Goal: Task Accomplishment & Management: Complete application form

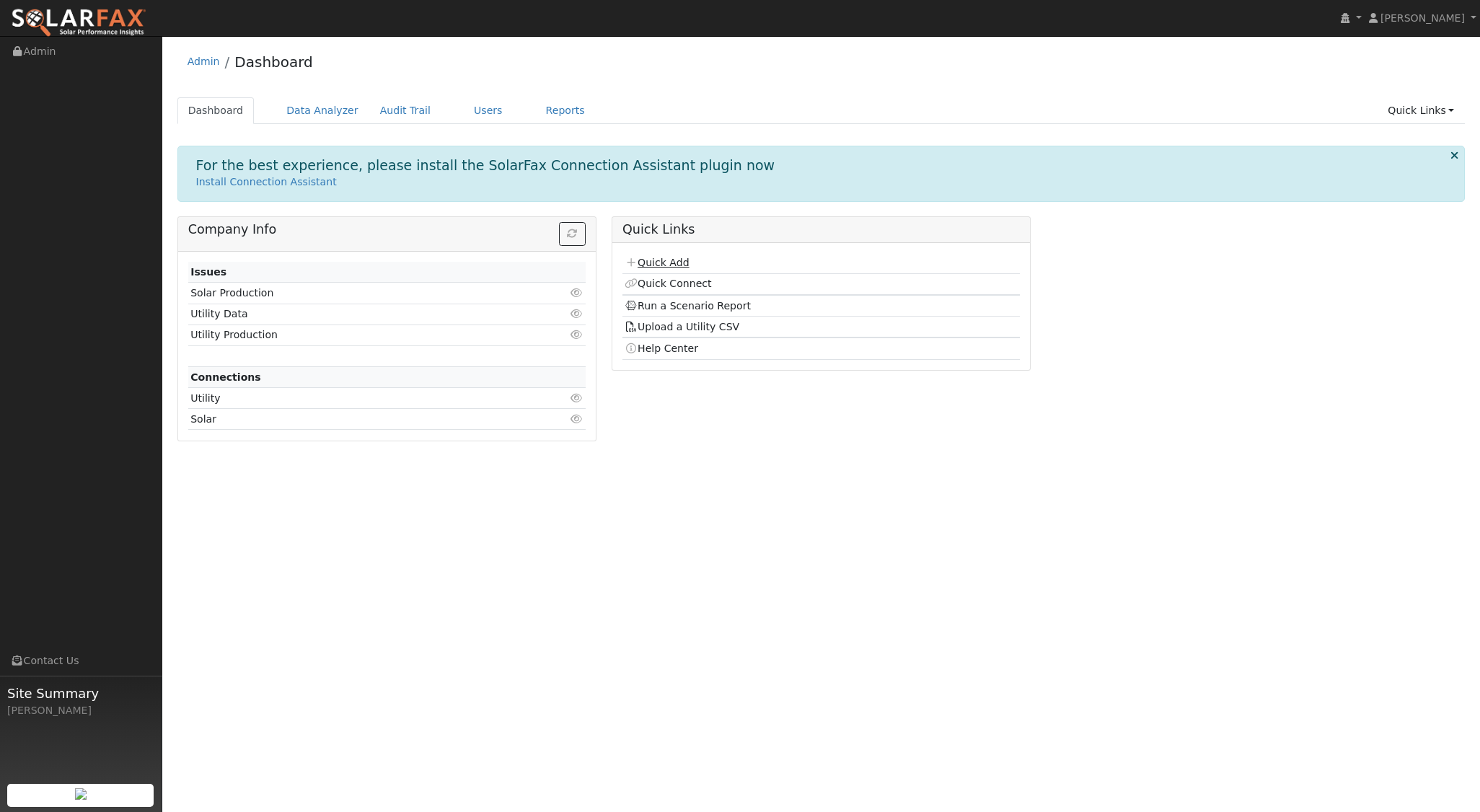
click at [677, 262] on link "Quick Add" at bounding box center [657, 262] width 65 height 11
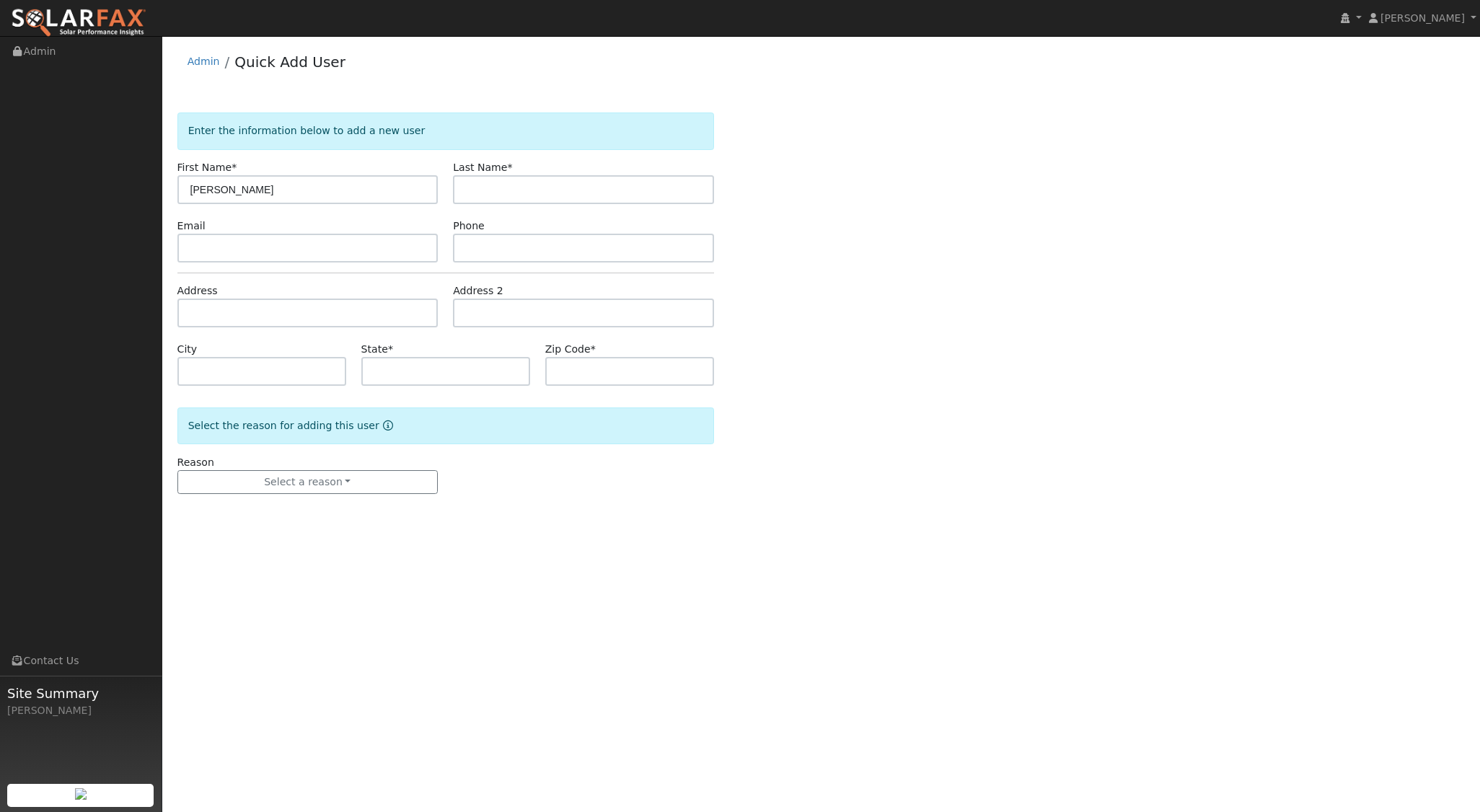
type input "[PERSON_NAME]"
type input "Gross.R"
click at [291, 307] on input "text" at bounding box center [307, 312] width 261 height 29
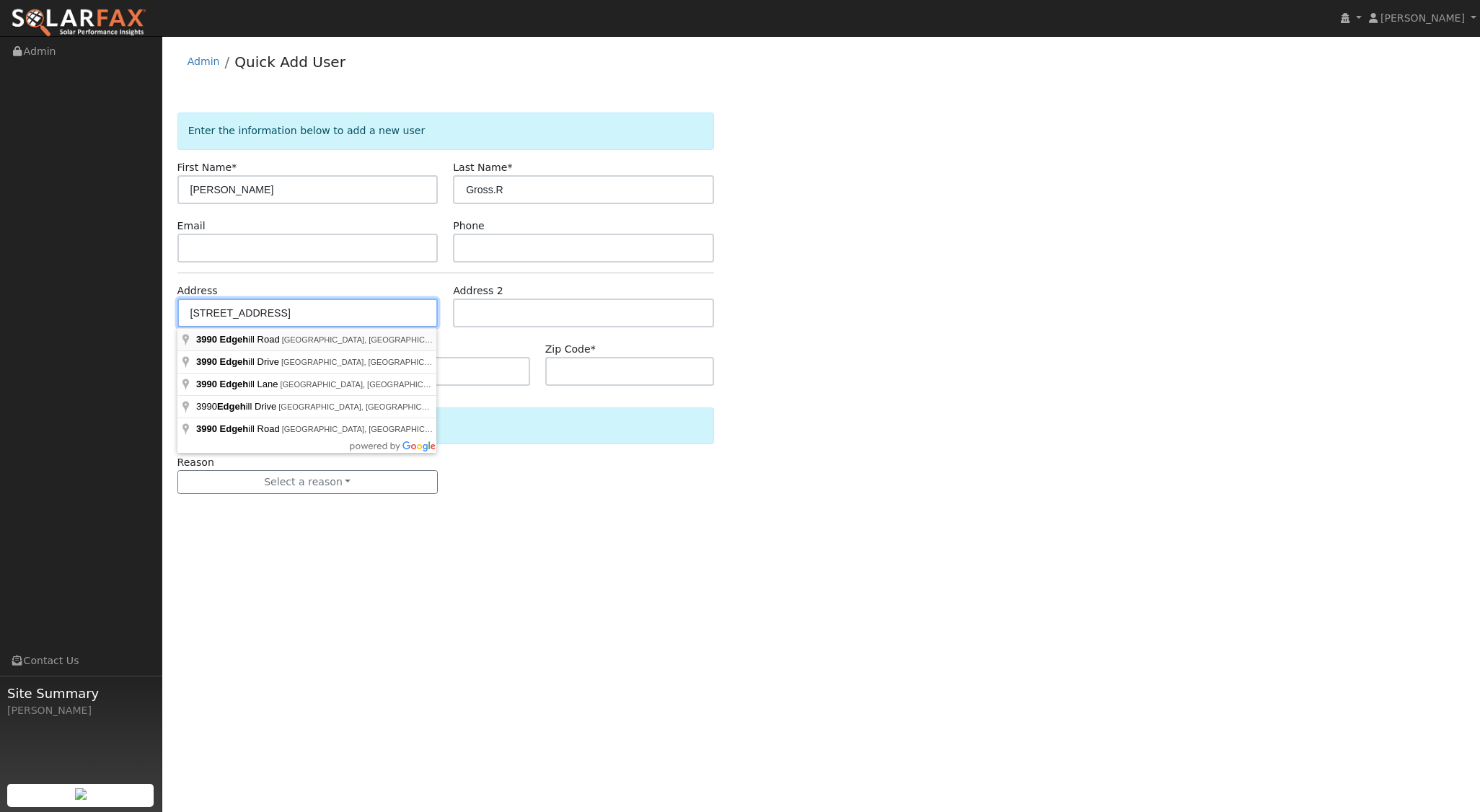
type input "3990 Edgehill Road"
type input "Santa Ynez"
type input "CA"
type input "93460"
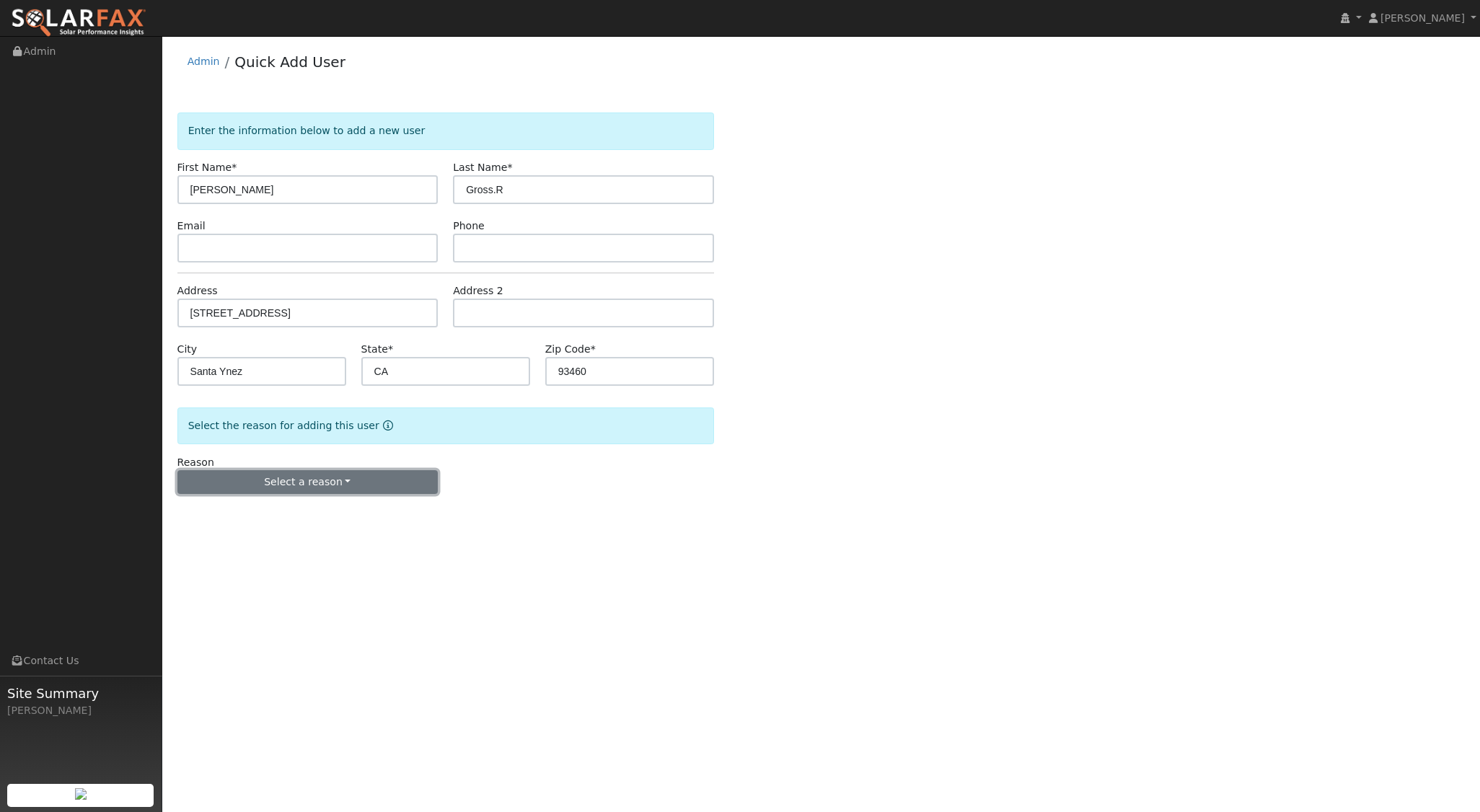
click at [351, 478] on button "Select a reason" at bounding box center [307, 482] width 261 height 25
click at [226, 515] on link "New lead" at bounding box center [258, 511] width 159 height 20
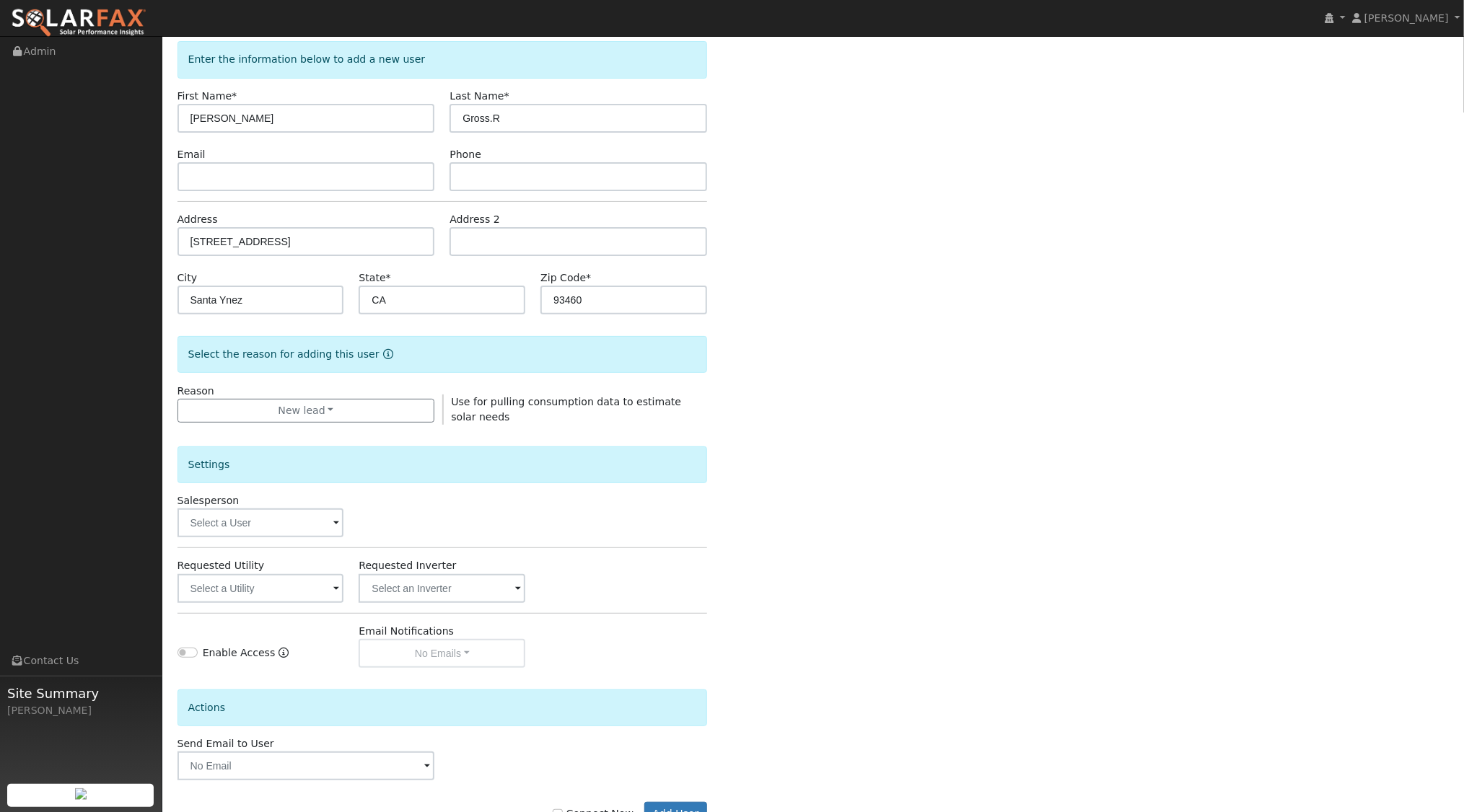
scroll to position [119, 0]
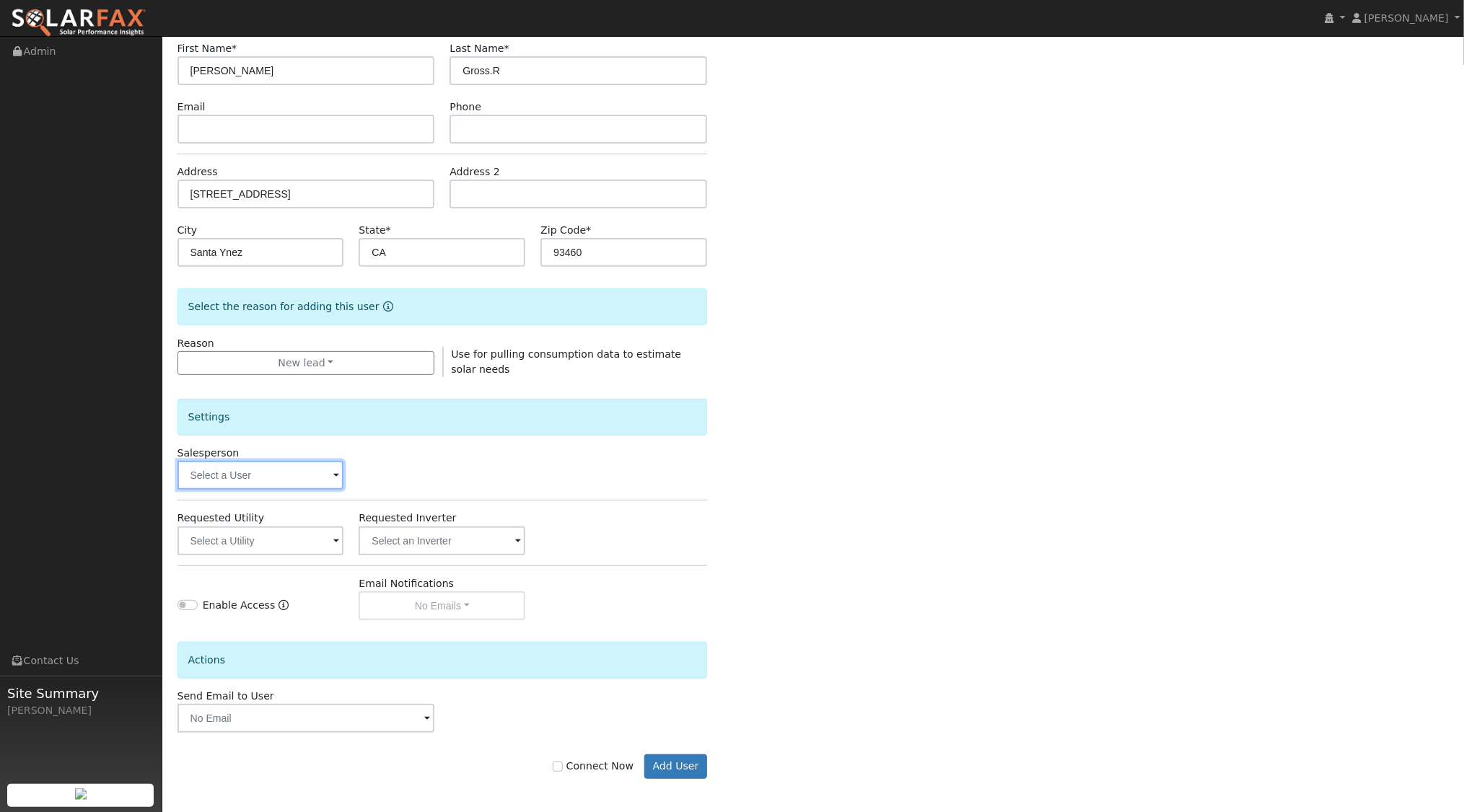
click at [325, 473] on input "text" at bounding box center [261, 475] width 167 height 29
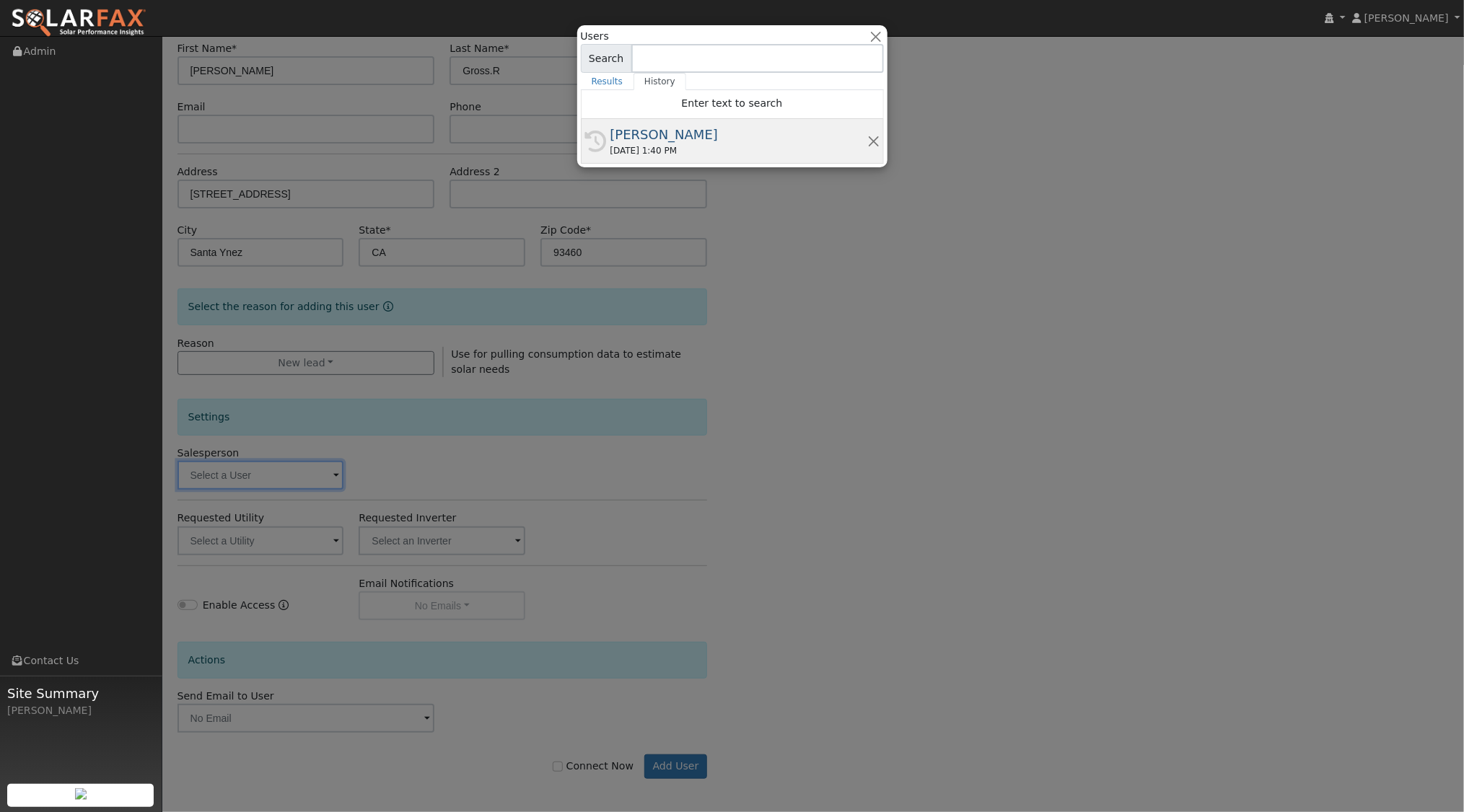
click at [694, 138] on div "[PERSON_NAME]" at bounding box center [739, 135] width 257 height 20
type input "[PERSON_NAME]"
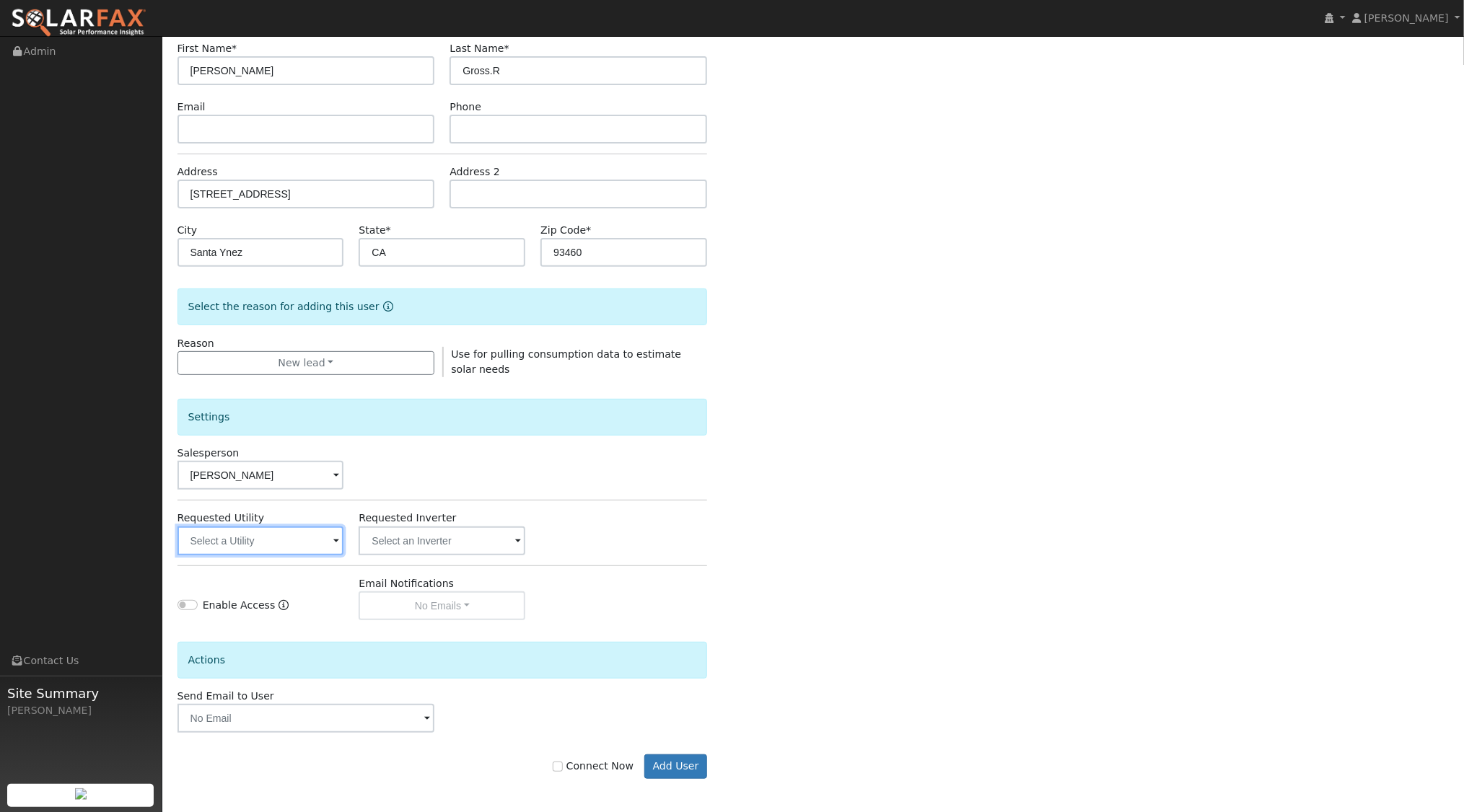
click at [327, 545] on input "text" at bounding box center [261, 541] width 167 height 29
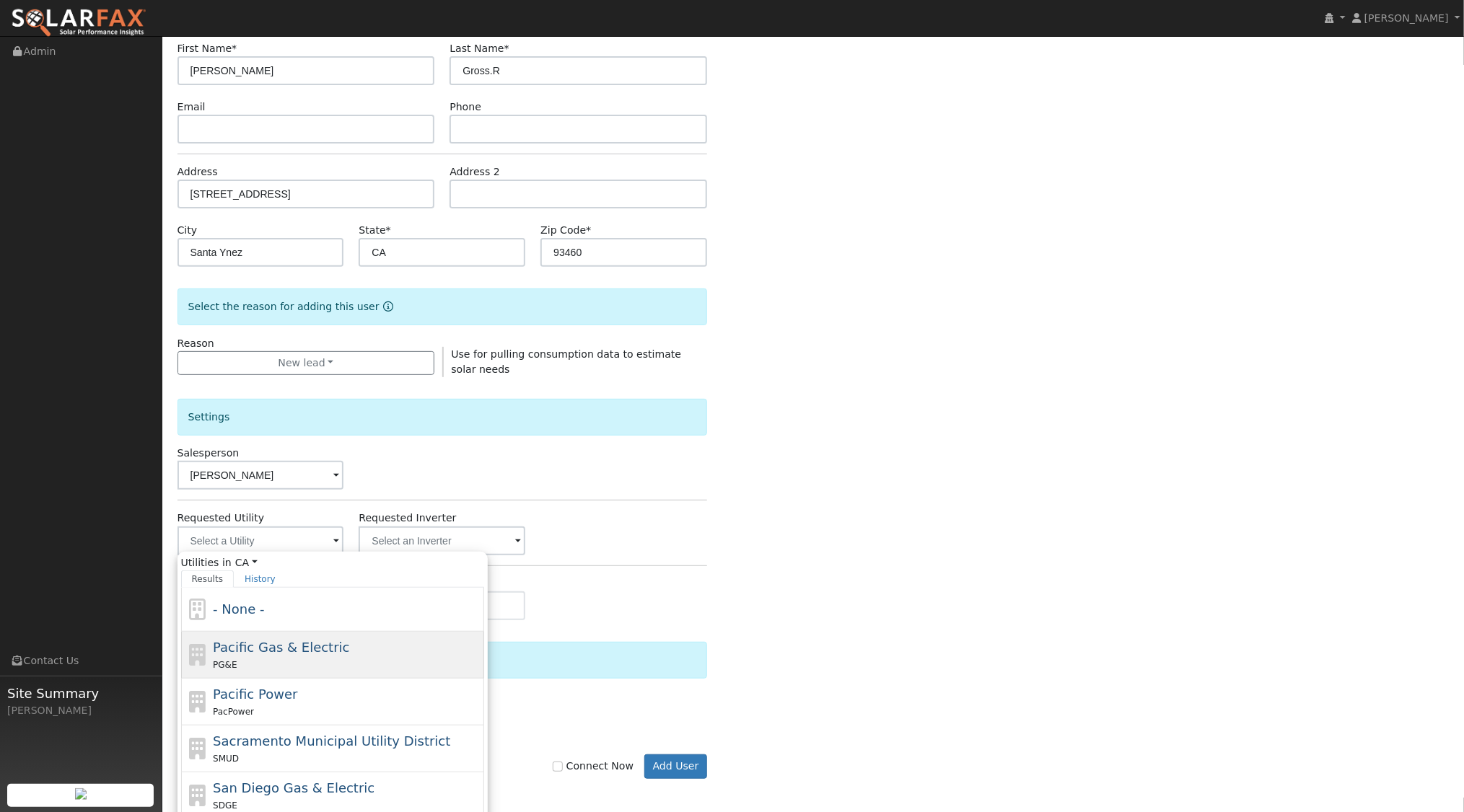
click at [291, 649] on span "Pacific Gas & Electric" at bounding box center [281, 647] width 137 height 16
type input "Pacific Gas & Electric"
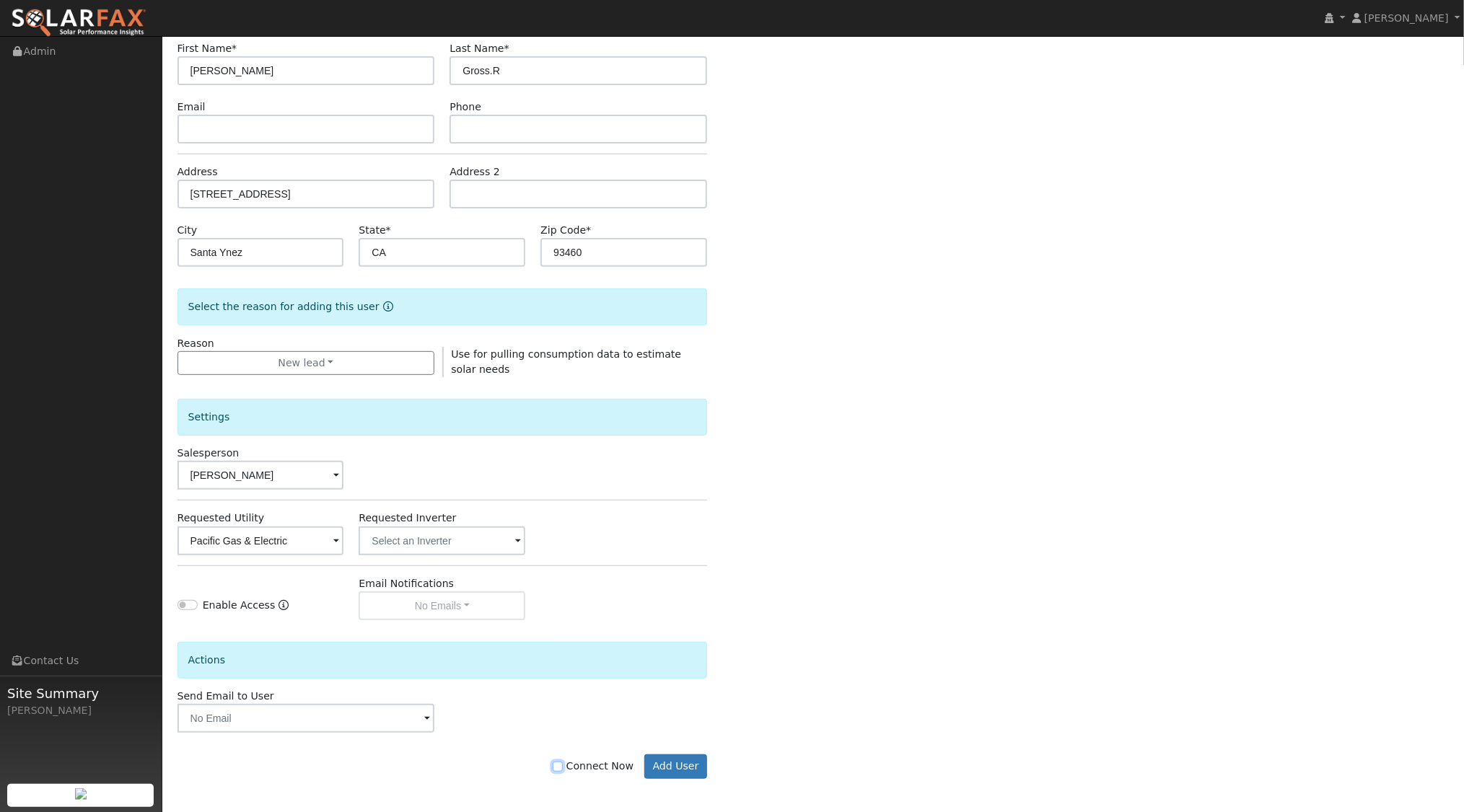
click at [563, 763] on input "Connect Now" at bounding box center [558, 767] width 10 height 10
checkbox input "true"
click at [678, 768] on button "Add User" at bounding box center [676, 767] width 63 height 25
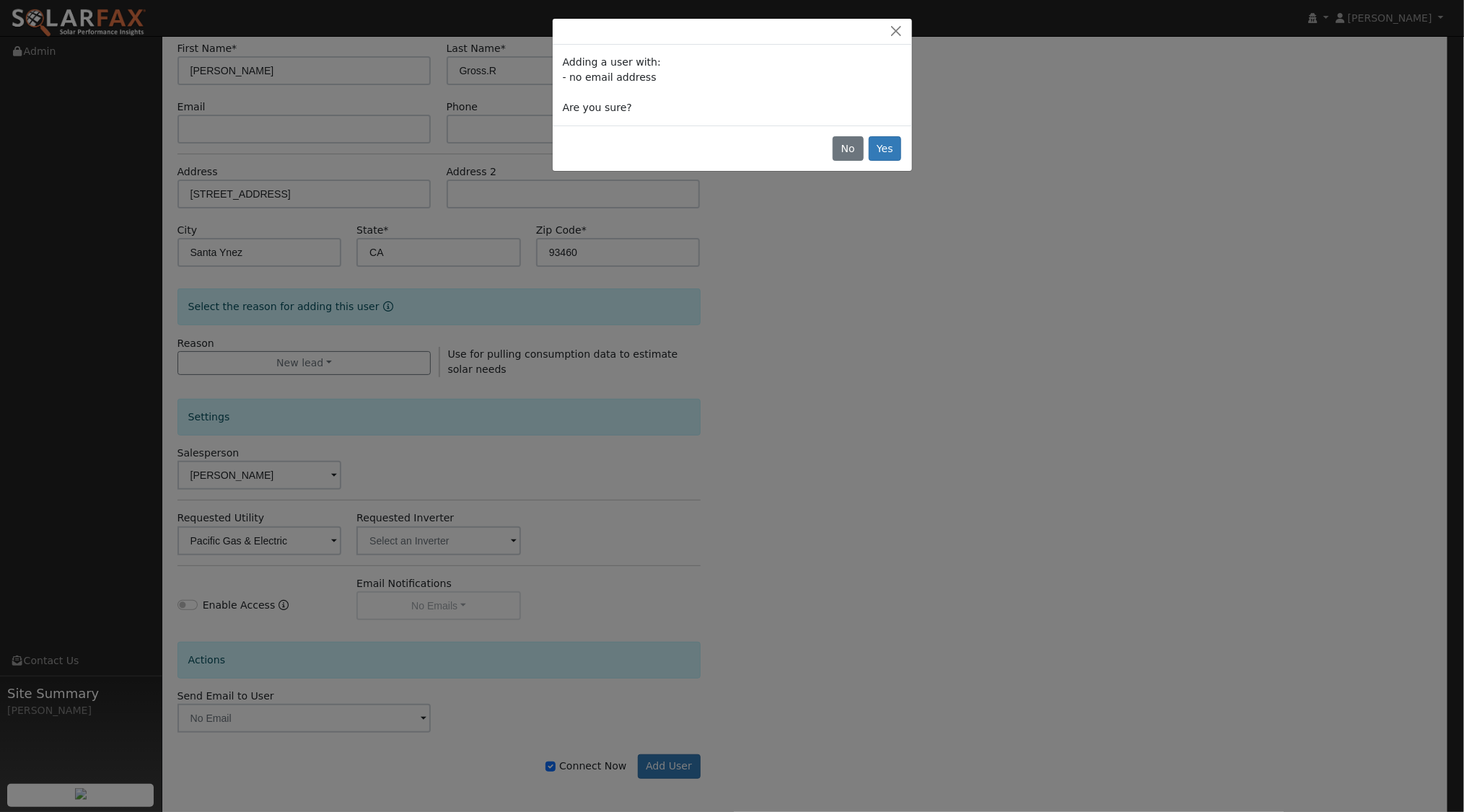
scroll to position [117, 0]
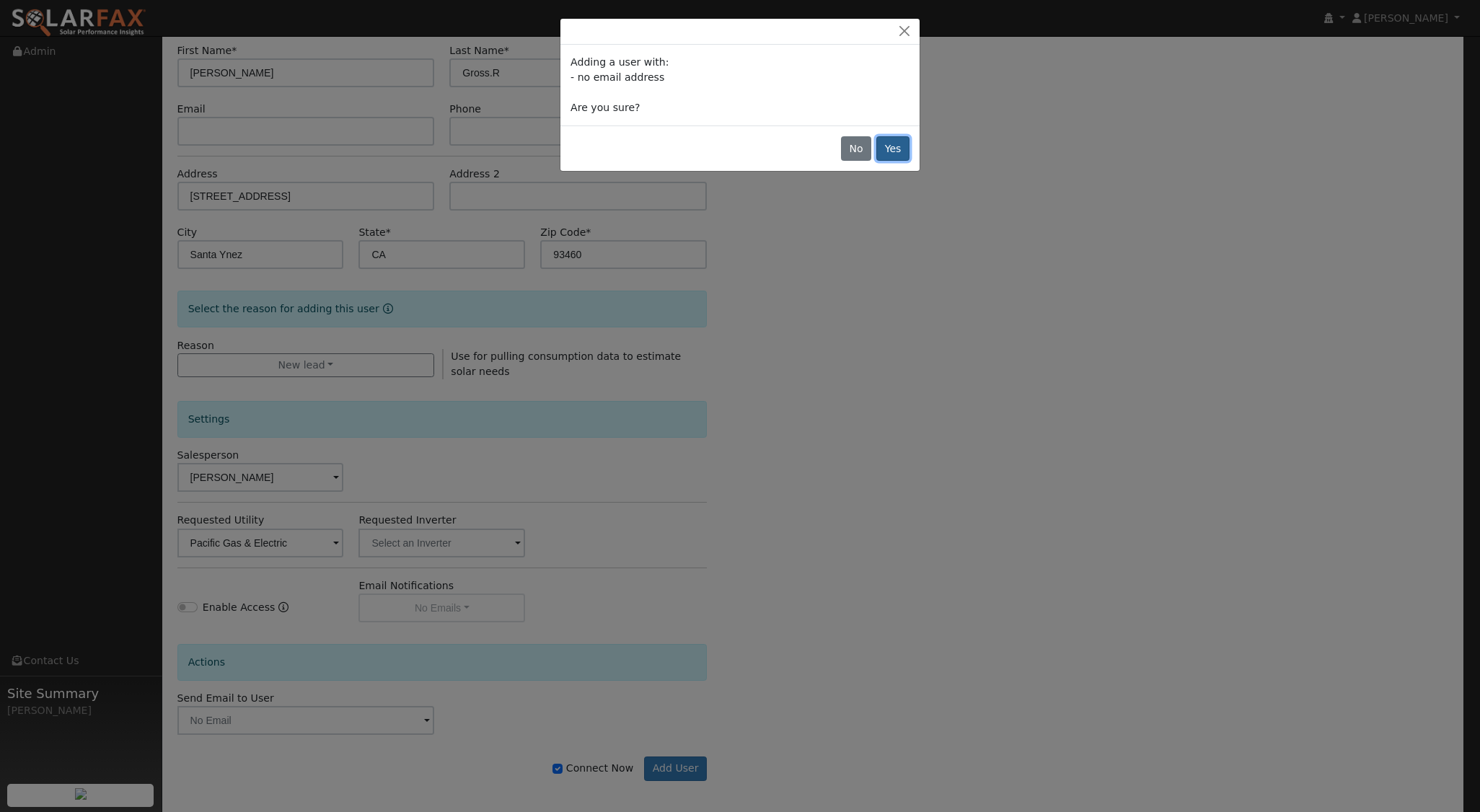
click at [900, 141] on button "Yes" at bounding box center [893, 149] width 34 height 25
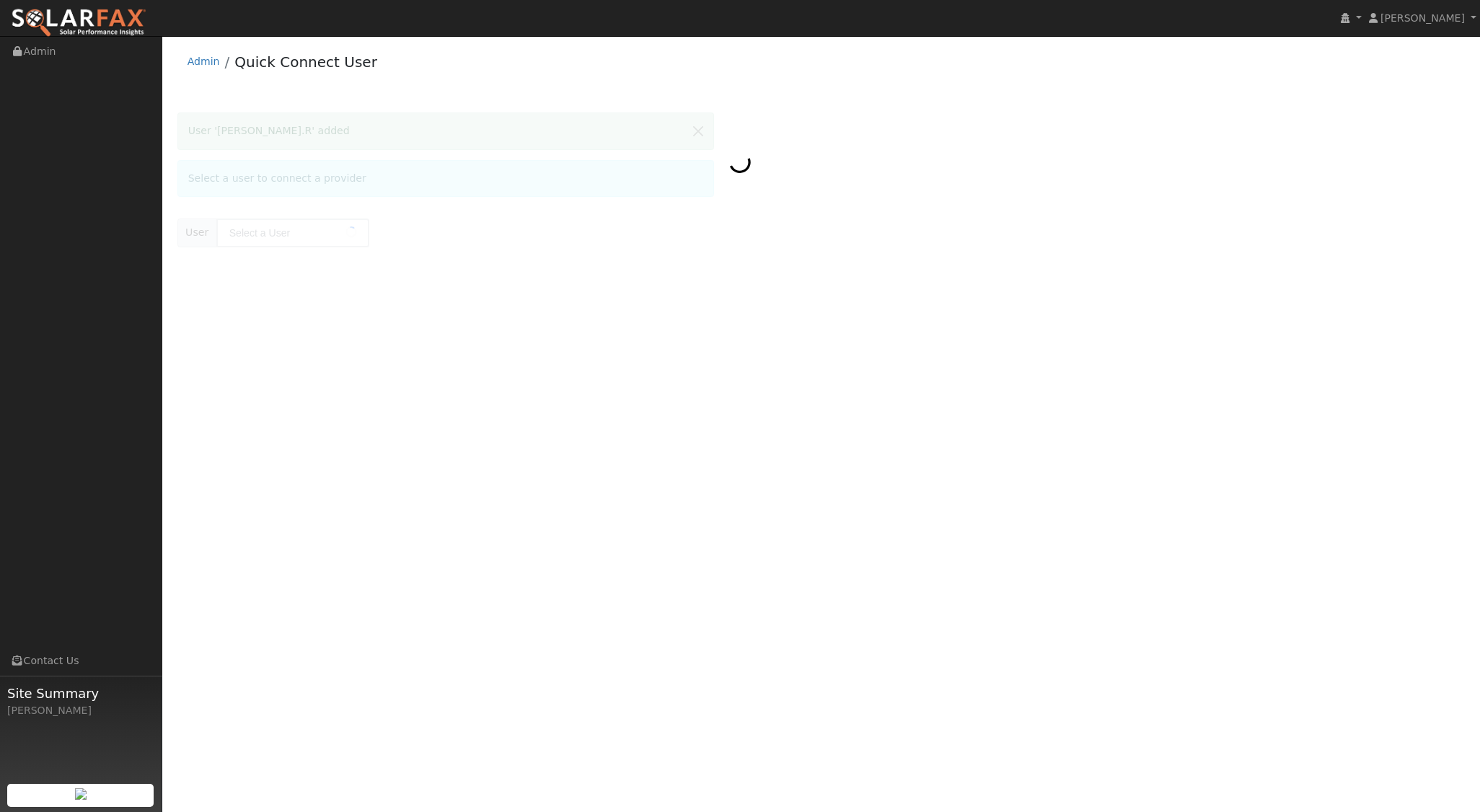
type input "Zachary Gross.R"
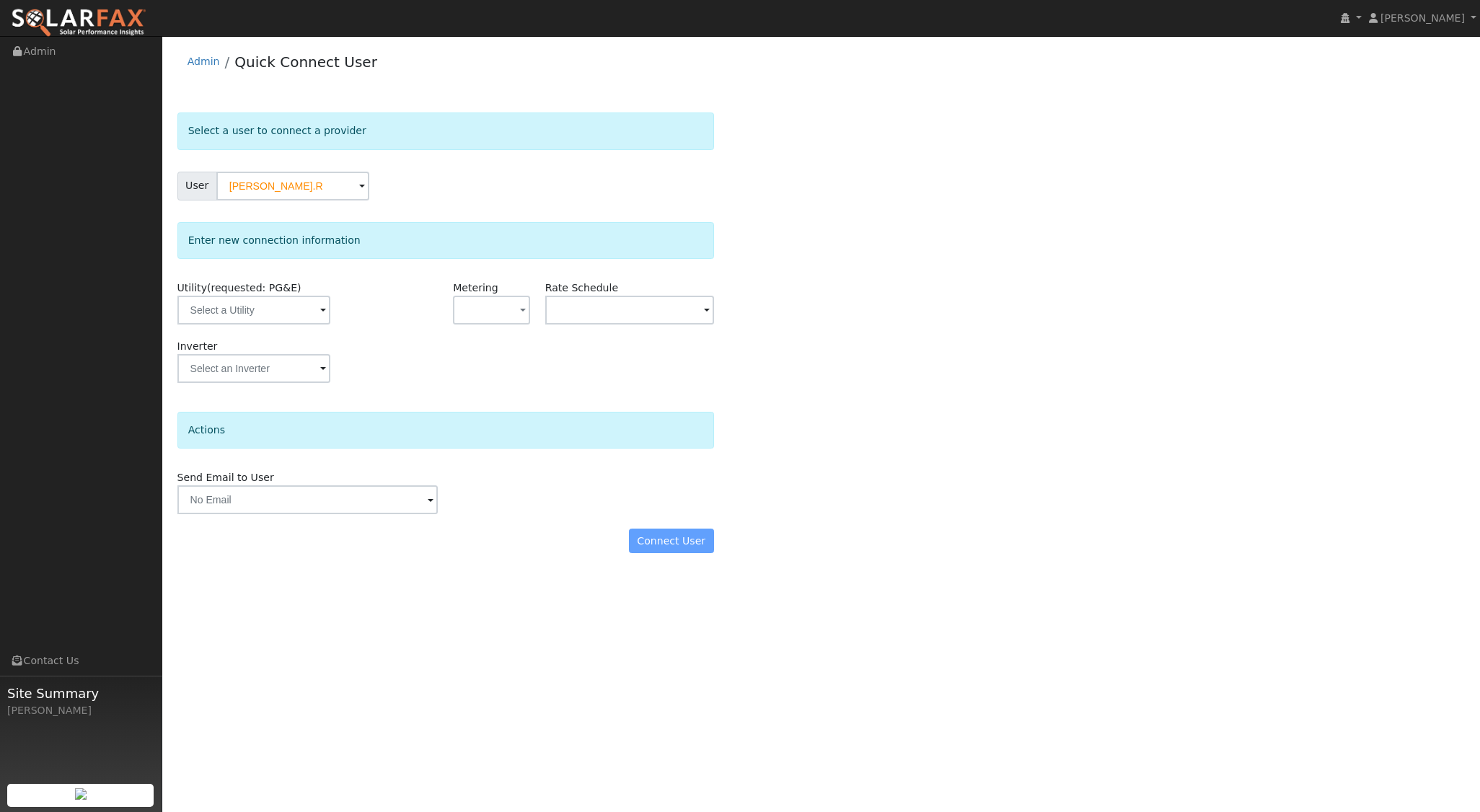
click at [290, 324] on div "Utility (requested: PG&E)" at bounding box center [261, 309] width 184 height 58
click at [294, 315] on input "text" at bounding box center [253, 310] width 153 height 29
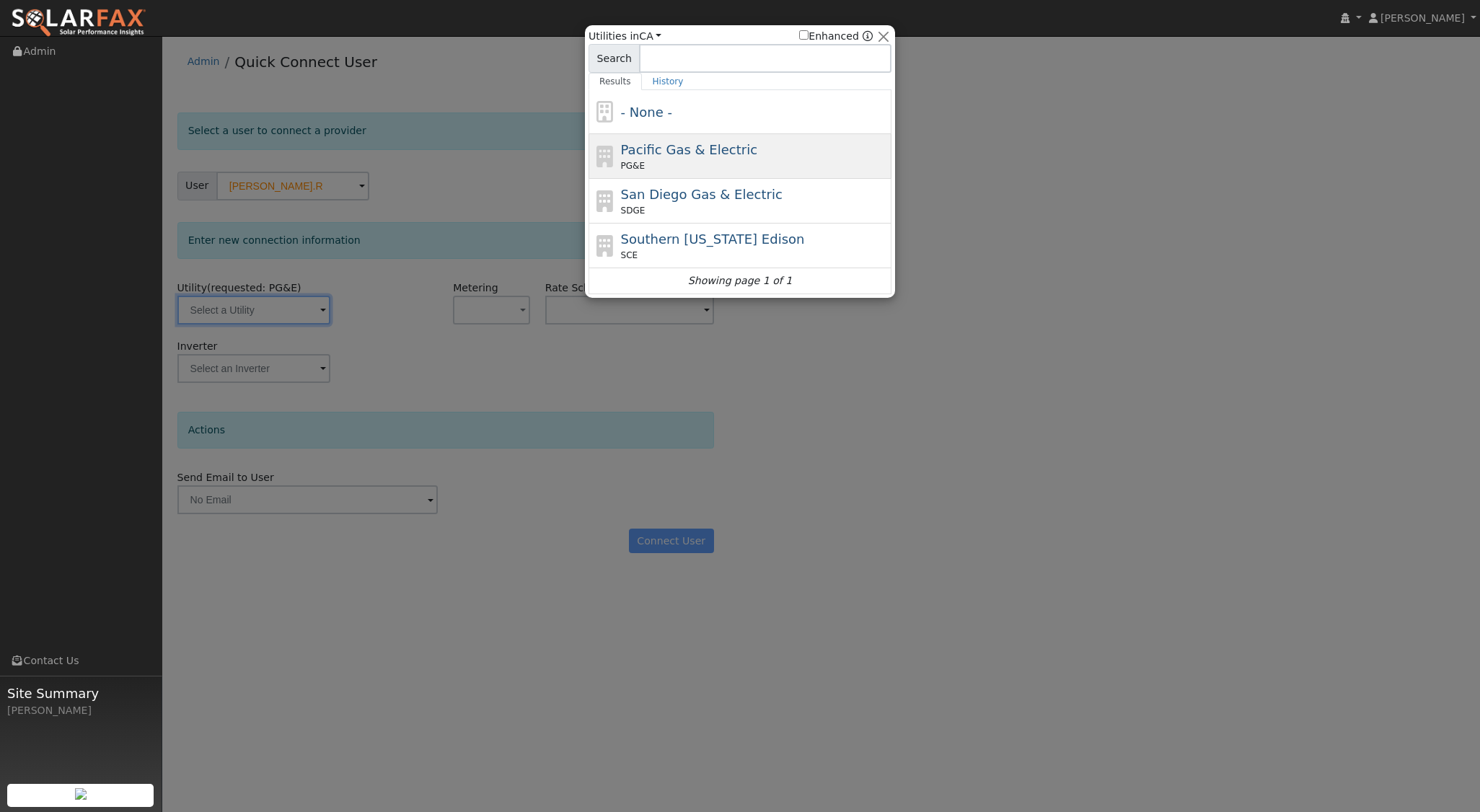
click at [688, 160] on div "PG&E" at bounding box center [755, 166] width 267 height 13
type input "PG&E"
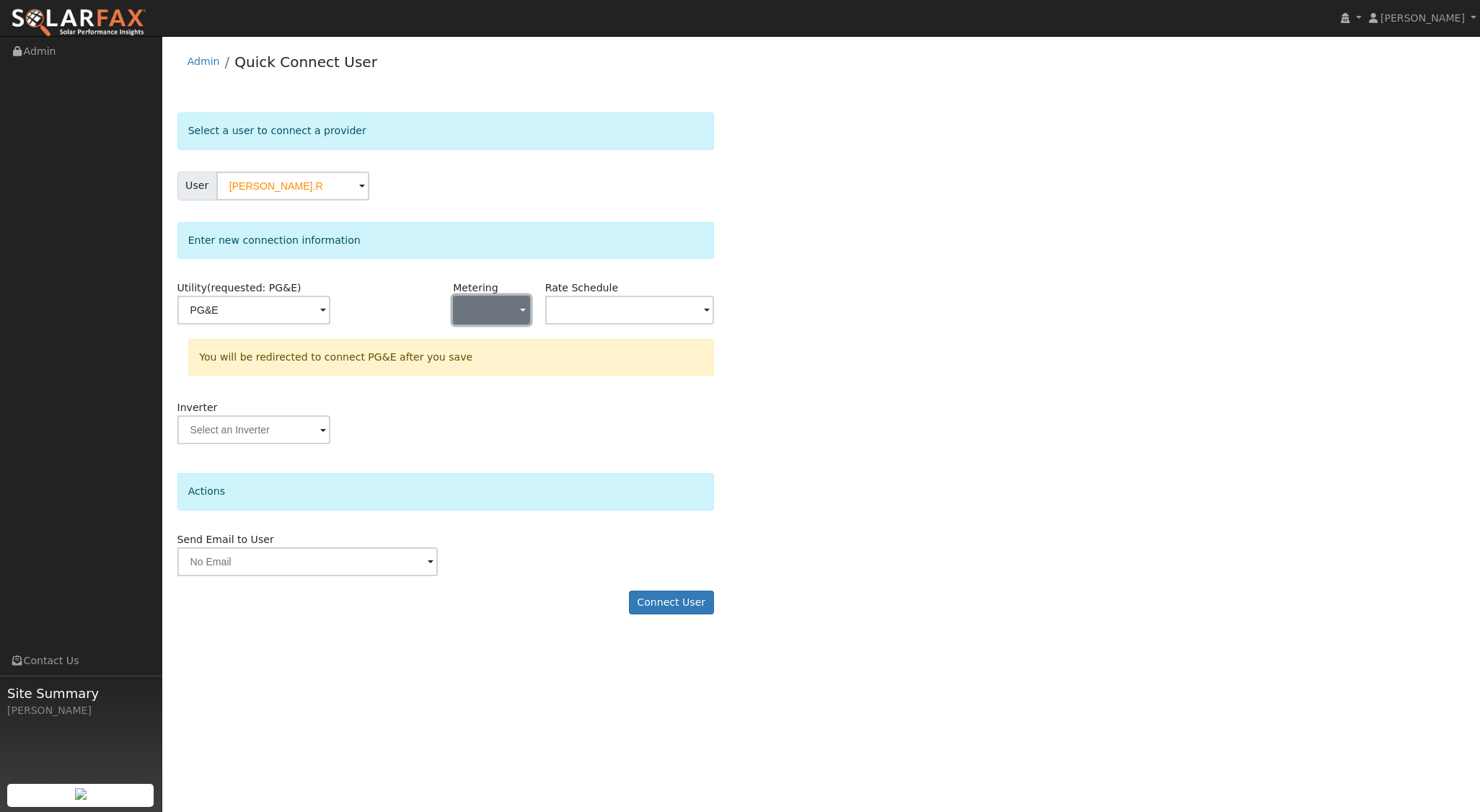
click at [514, 302] on button "button" at bounding box center [491, 310] width 77 height 29
click at [505, 359] on link "NEM" at bounding box center [504, 361] width 101 height 20
click at [644, 315] on input "text" at bounding box center [630, 310] width 168 height 29
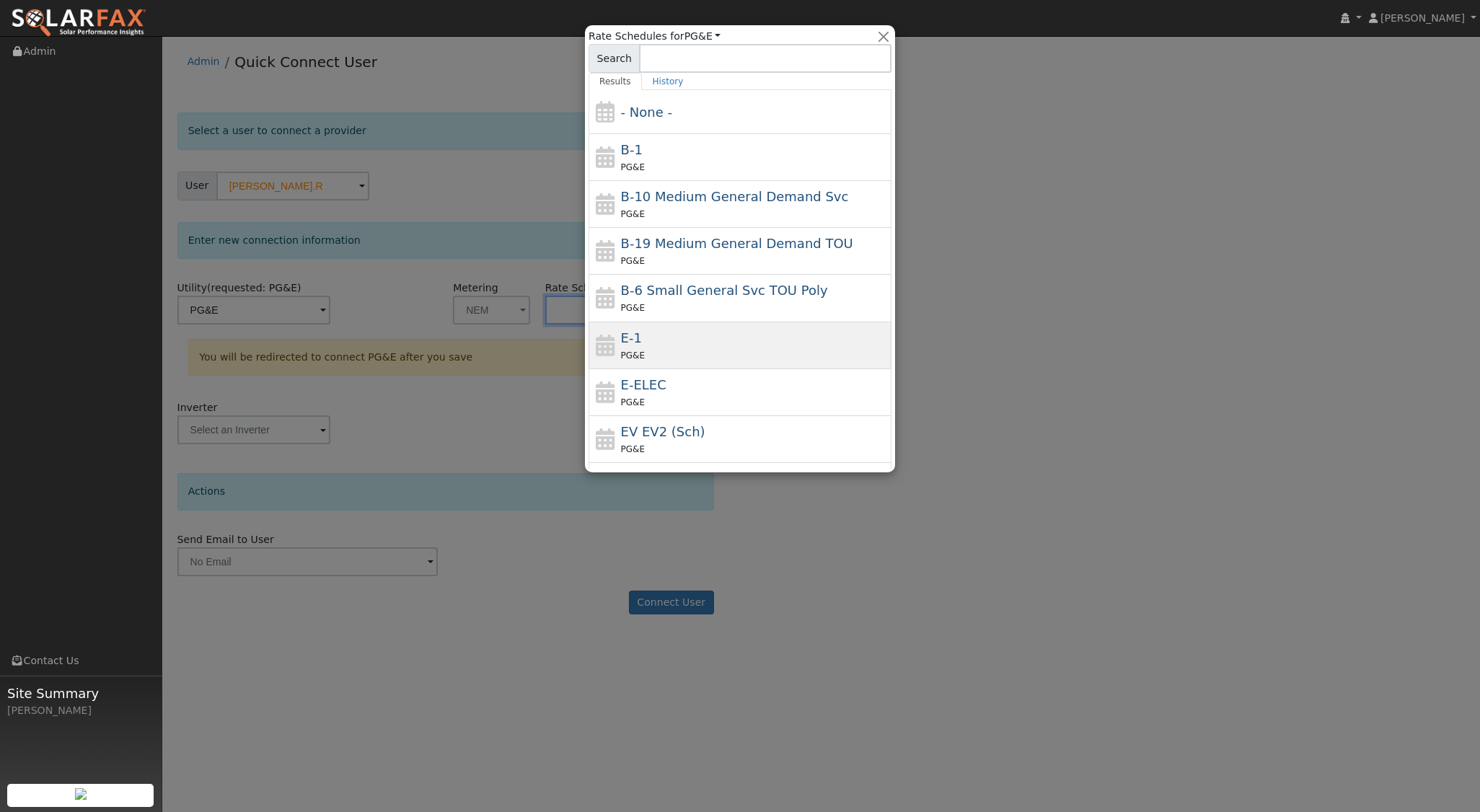
click at [657, 340] on div "E-1 PG&E" at bounding box center [755, 345] width 267 height 34
type input "E-1"
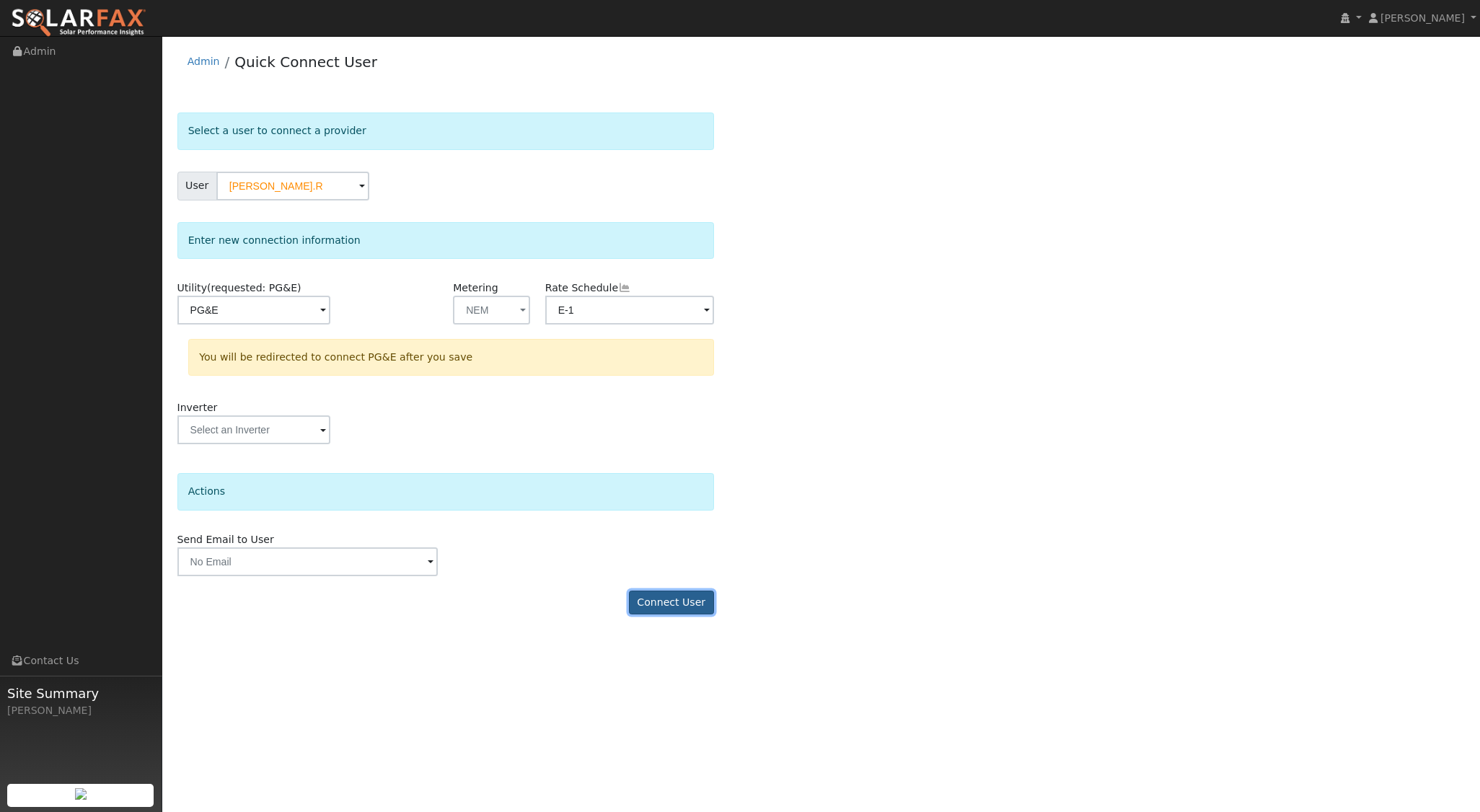
click button "Connect User"
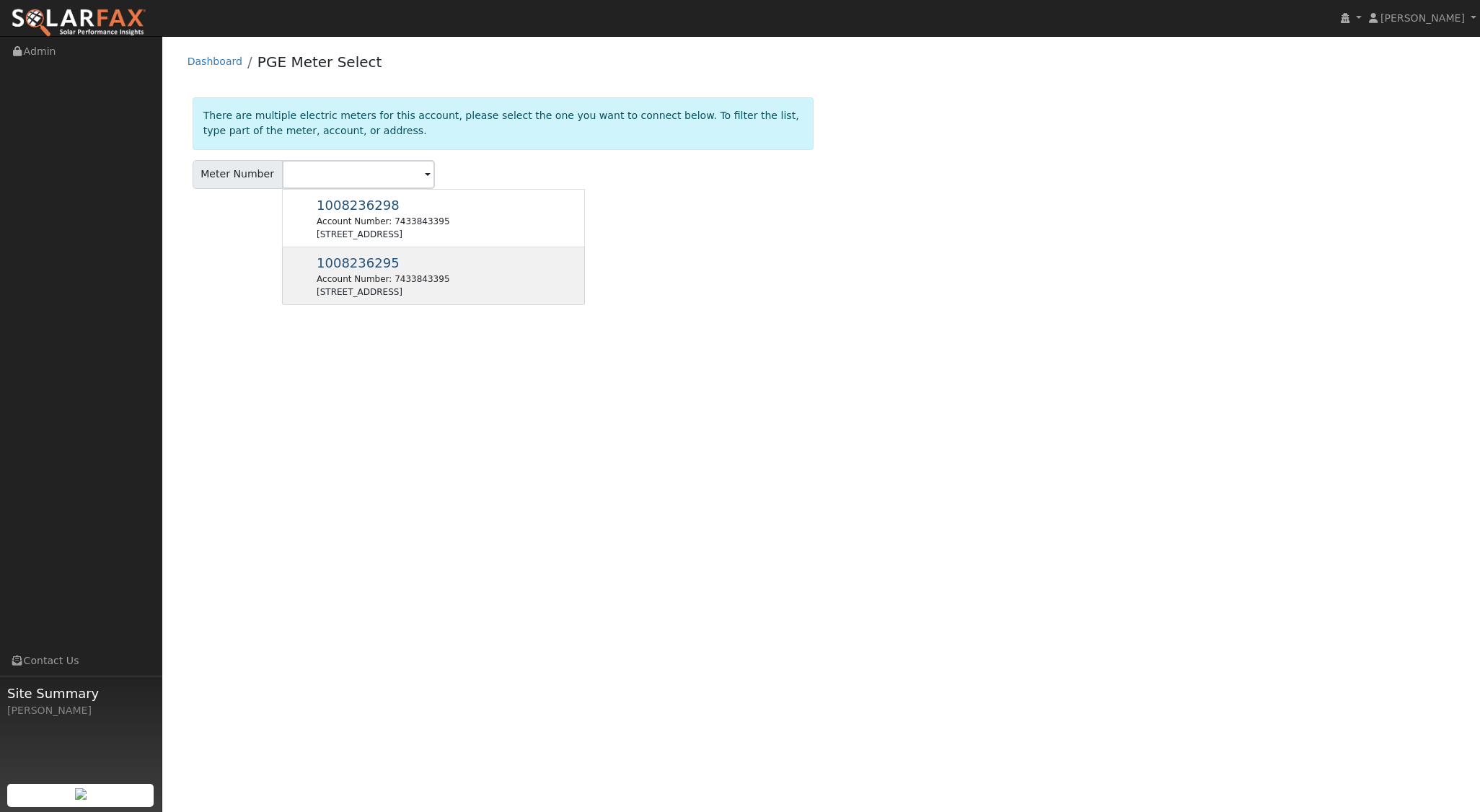
click at [413, 280] on div "Account Number: 7433843395" at bounding box center [383, 279] width 132 height 13
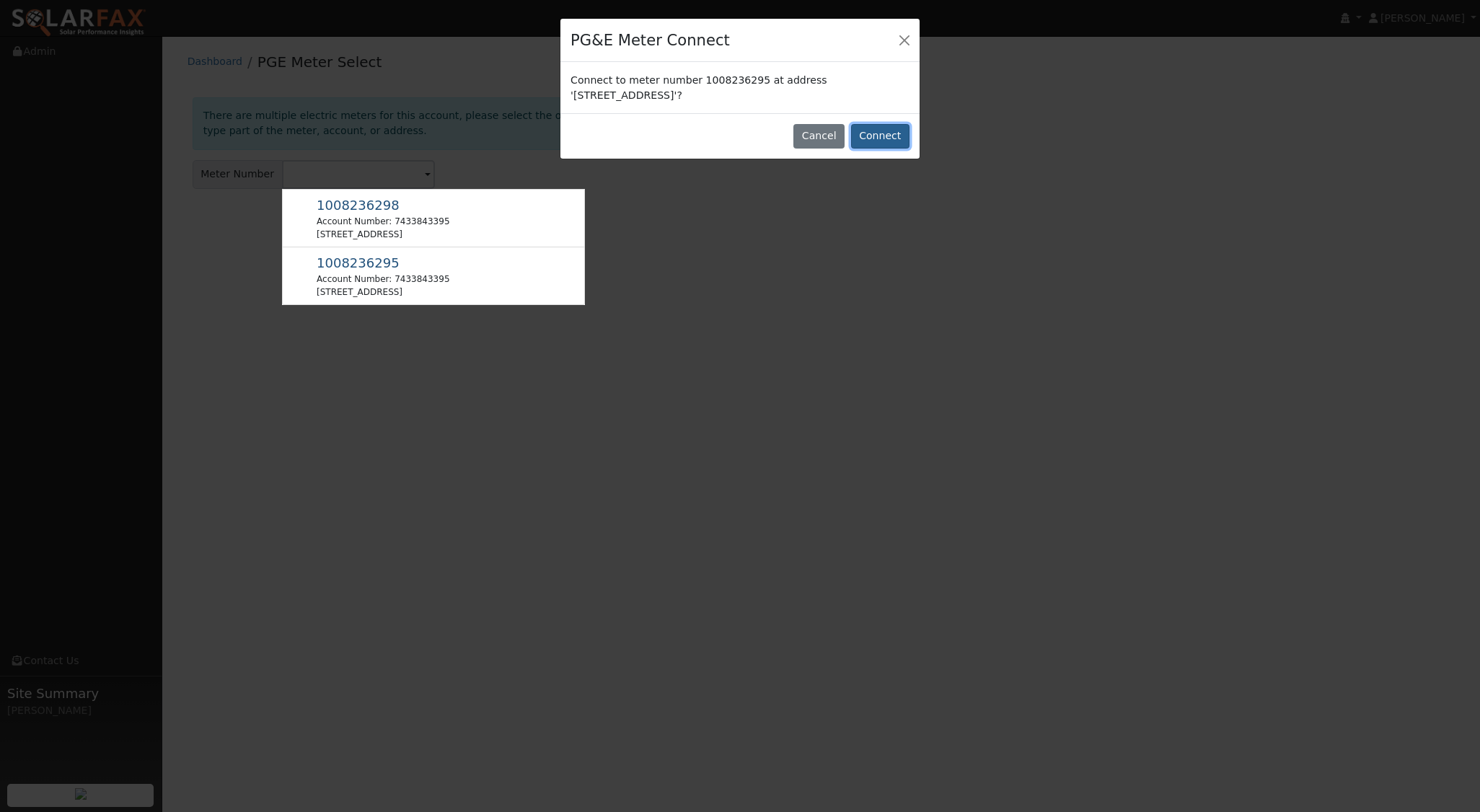
click at [886, 132] on button "Connect" at bounding box center [880, 137] width 58 height 25
